Goal: Find specific page/section: Find specific page/section

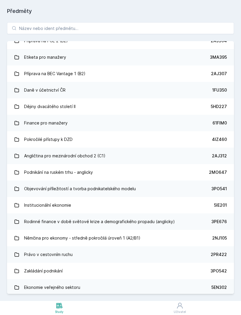
scroll to position [3105, 0]
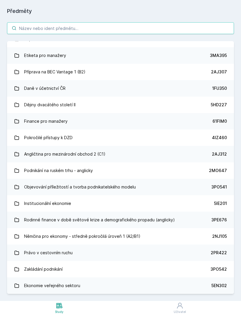
click at [31, 24] on input "search" at bounding box center [120, 28] width 227 height 12
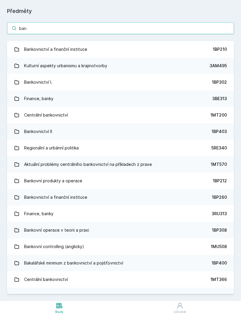
scroll to position [0, 0]
type input "ban"
click at [203, 81] on link "Bankovnictví I. 1BP302" at bounding box center [120, 82] width 227 height 16
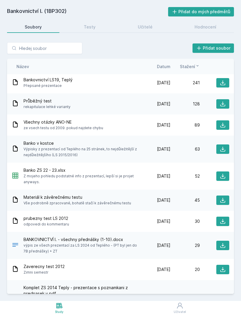
scroll to position [1, 0]
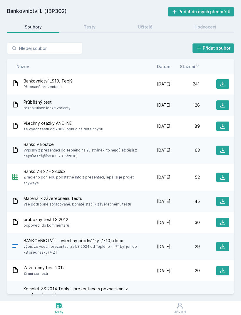
click at [223, 83] on icon at bounding box center [223, 84] width 6 height 6
click at [223, 106] on icon at bounding box center [223, 105] width 6 height 6
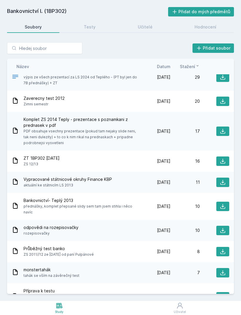
scroll to position [171, 0]
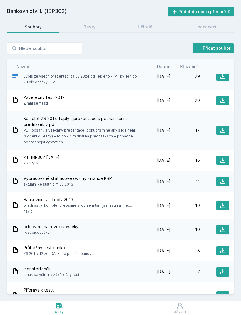
click at [169, 69] on span "Datum" at bounding box center [164, 67] width 14 height 6
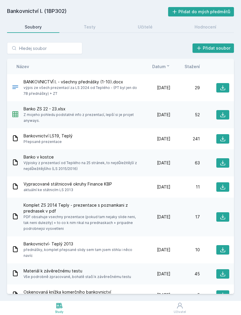
scroll to position [0, 0]
click at [89, 27] on div "Testy" at bounding box center [90, 27] width 12 height 6
